Goal: Find specific page/section: Find specific page/section

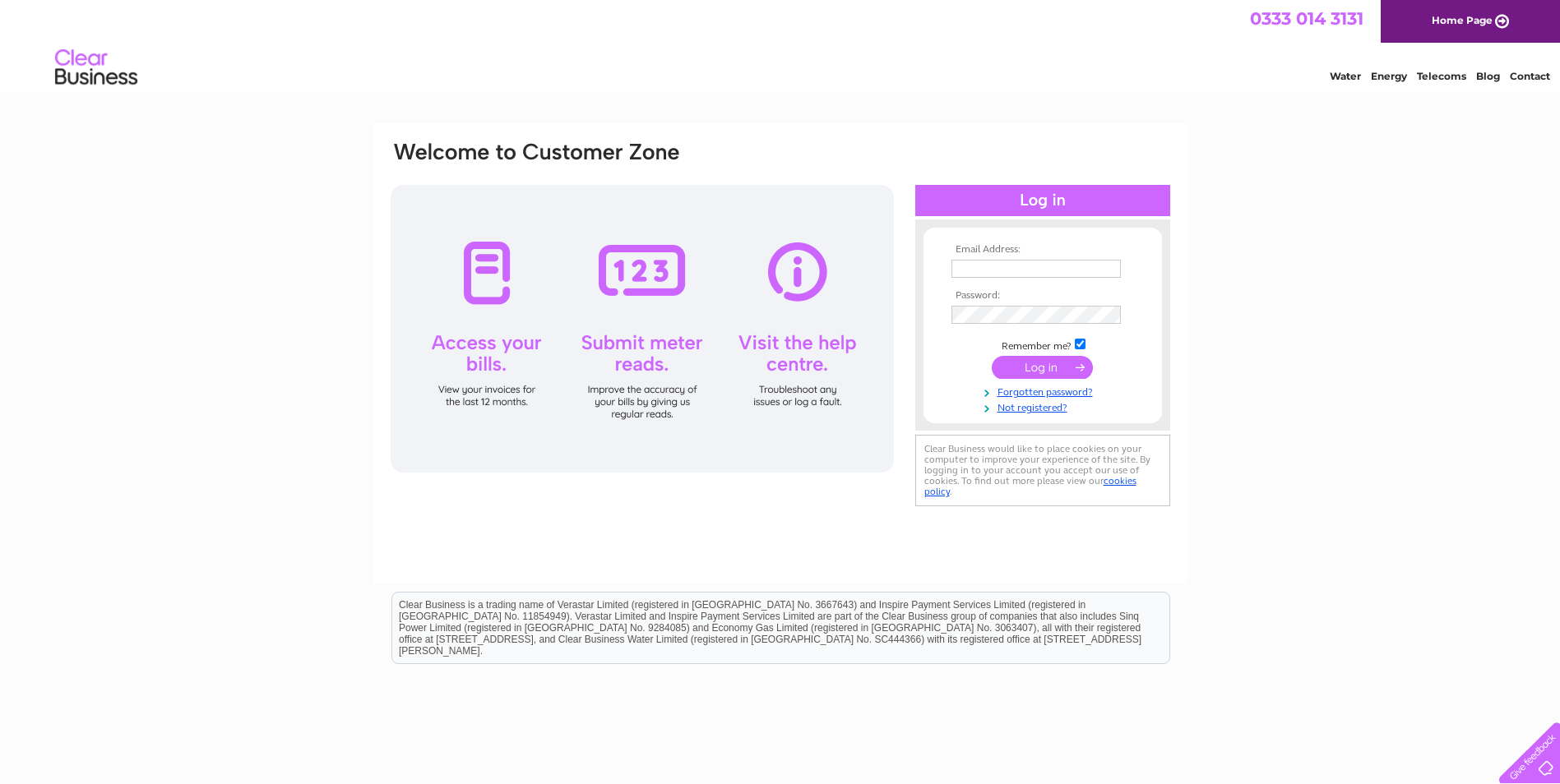
type input "morbeyfencing@hotmail.co.uk"
click at [1039, 358] on input "submit" at bounding box center [1042, 367] width 101 height 23
click at [1028, 362] on input "submit" at bounding box center [1042, 367] width 101 height 23
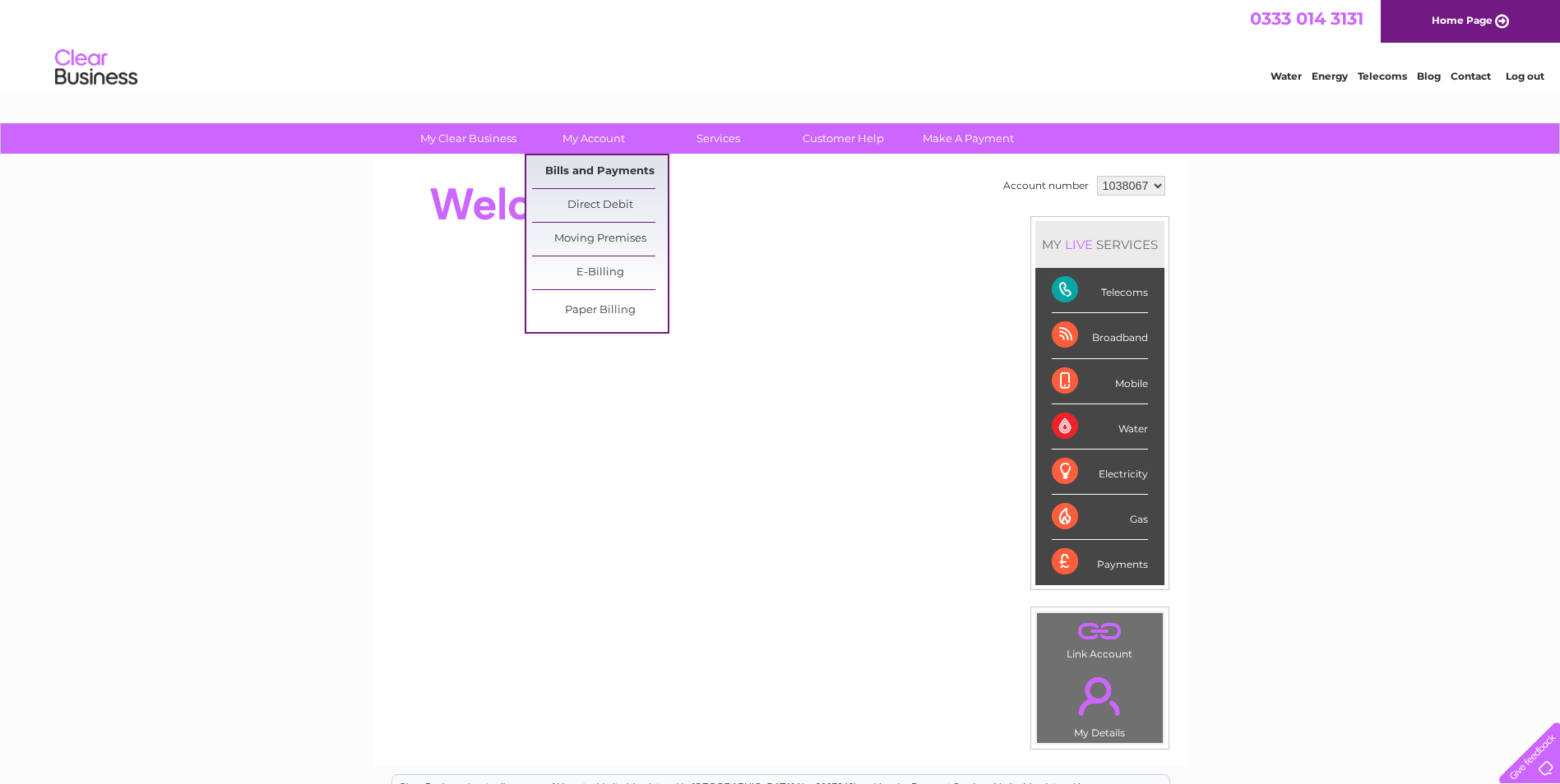
click at [597, 167] on link "Bills and Payments" at bounding box center [600, 172] width 136 height 33
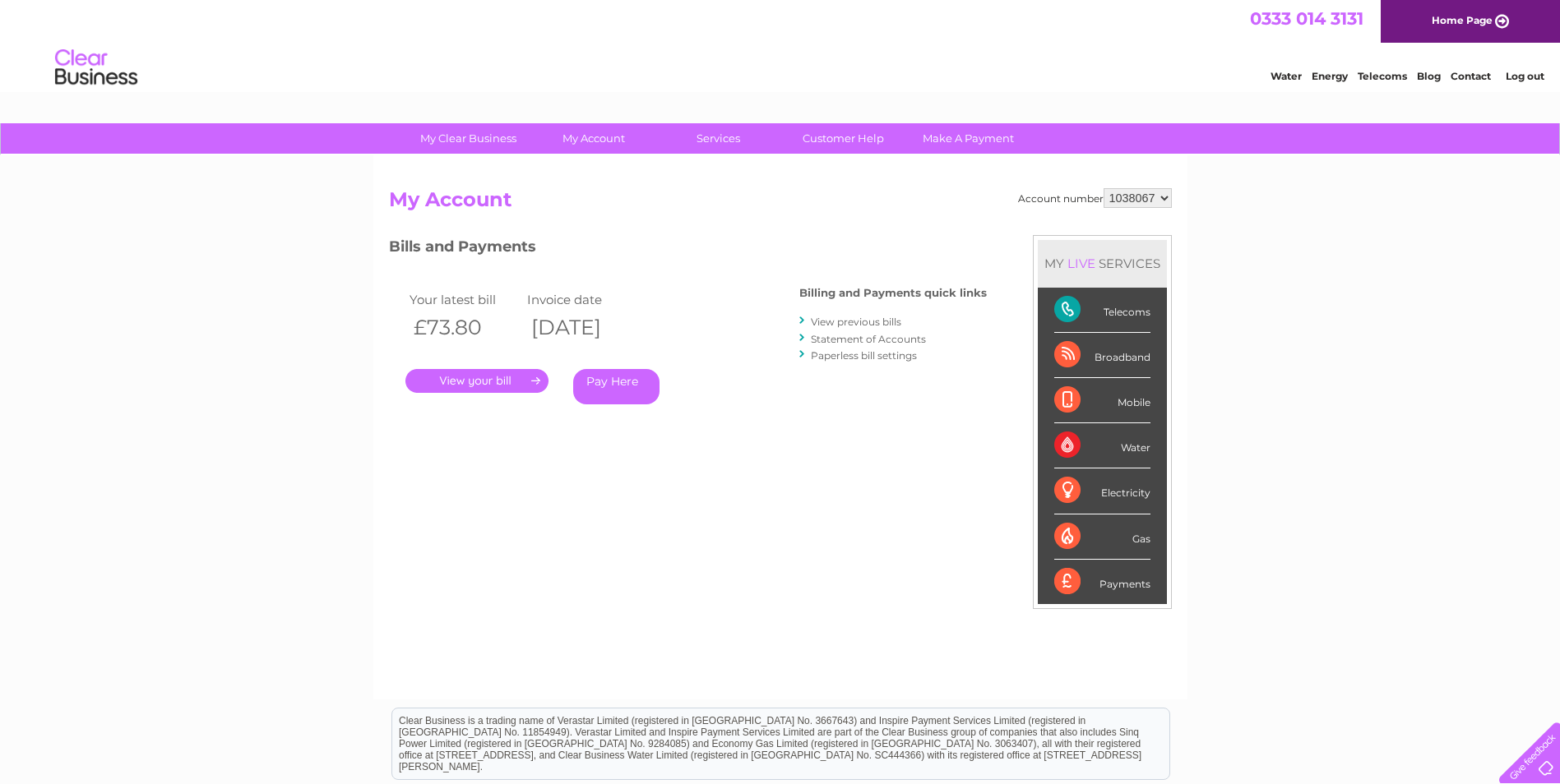
click at [496, 376] on link "." at bounding box center [476, 381] width 143 height 23
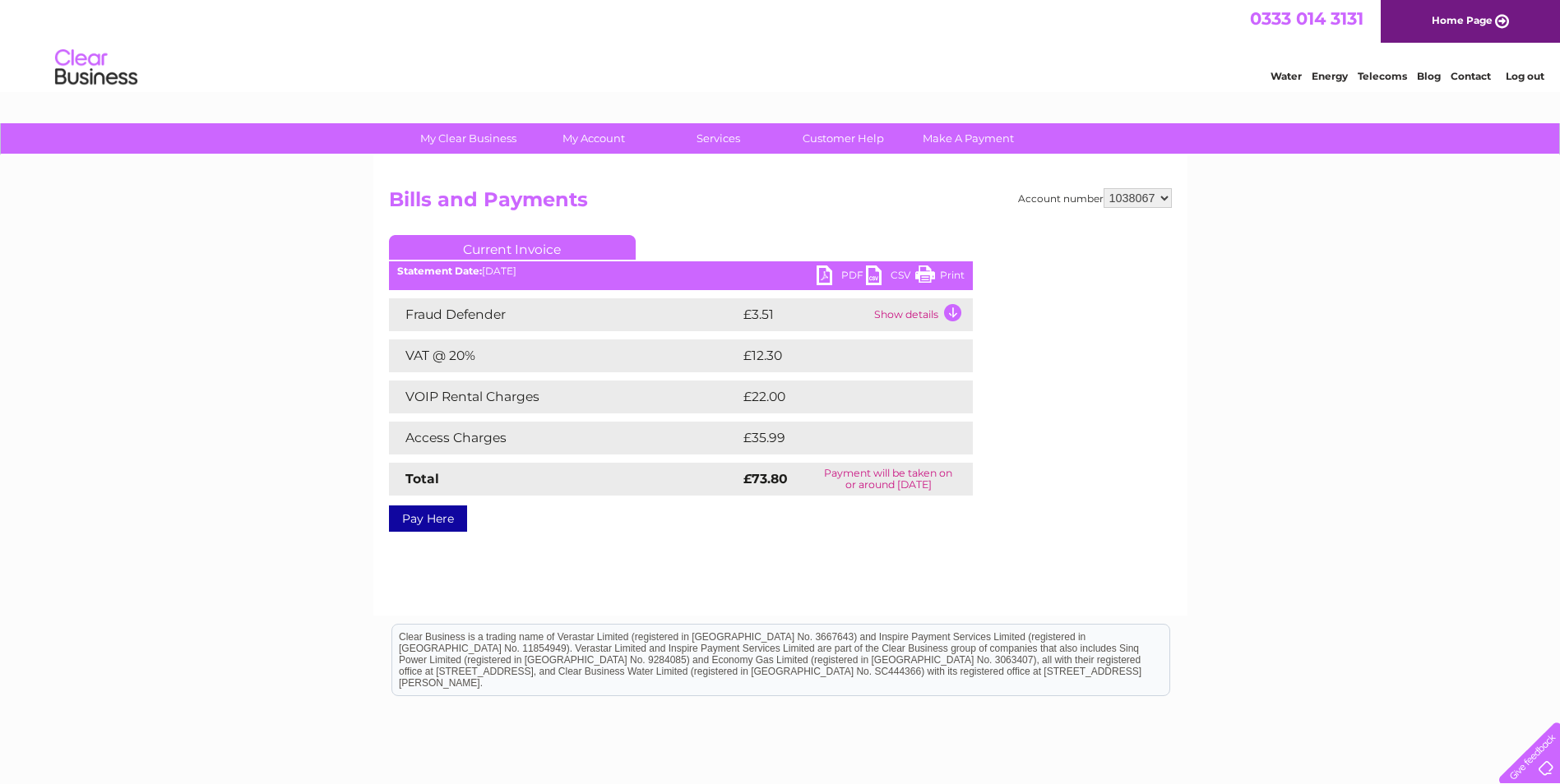
click at [827, 268] on link "PDF" at bounding box center [841, 277] width 49 height 23
